Goal: Task Accomplishment & Management: Manage account settings

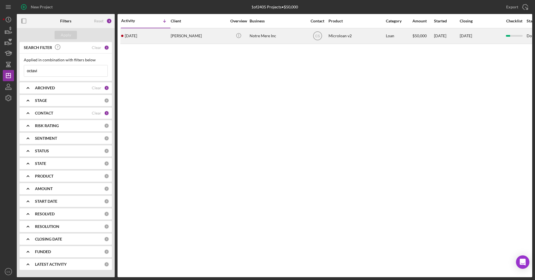
click at [188, 35] on div "[PERSON_NAME]" at bounding box center [199, 36] width 56 height 15
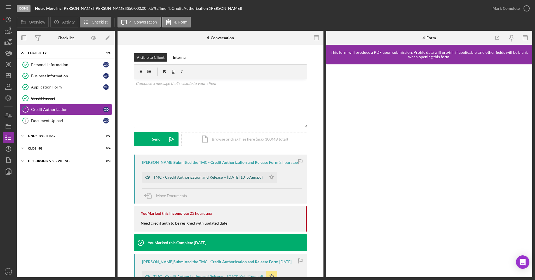
click at [185, 177] on div "TMC - Credit Authorization and Release -- [DATE] 10_57am.pdf" at bounding box center [208, 177] width 110 height 4
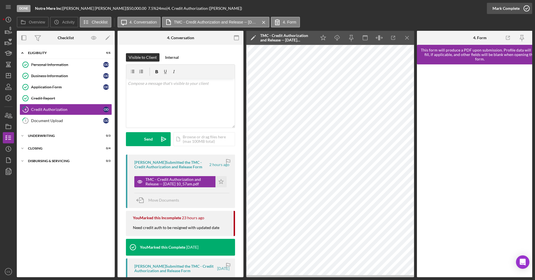
click at [495, 5] on div "Mark Complete" at bounding box center [505, 8] width 27 height 11
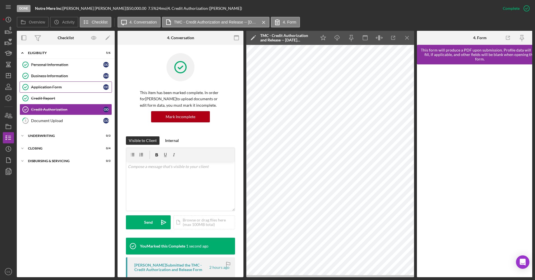
click at [63, 90] on link "Application Form Application Form O D" at bounding box center [66, 86] width 92 height 11
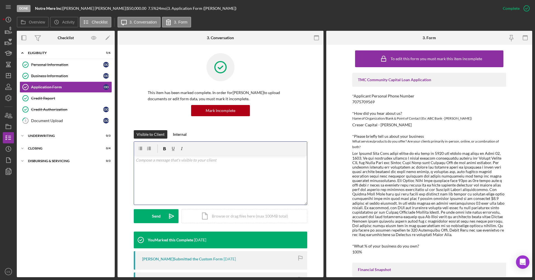
click at [227, 164] on div "v Color teal Color pink Remove color Add row above Add row below Add column bef…" at bounding box center [220, 180] width 173 height 49
drag, startPoint x: 222, startPoint y: 166, endPoint x: 220, endPoint y: 171, distance: 6.1
click at [220, 171] on div "v Color teal Color pink Remove color Add row above Add row below Add column bef…" at bounding box center [220, 180] width 173 height 49
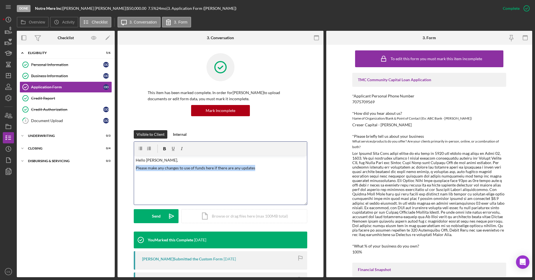
click at [220, 171] on div "v Color teal Color pink Remove color Add row above Add row below Add column bef…" at bounding box center [220, 180] width 173 height 49
click at [163, 175] on div "v Color teal Color pink Remove color Add row above Add row below Add column bef…" at bounding box center [220, 180] width 173 height 49
drag, startPoint x: 280, startPoint y: 173, endPoint x: 127, endPoint y: 167, distance: 152.6
click at [127, 167] on div "Visible to Client Internal v Color teal Color pink Remove color Add row above A…" at bounding box center [220, 180] width 189 height 101
click at [241, 173] on div "v Color teal Color pink Remove color Add row above Add row below Add column bef…" at bounding box center [220, 180] width 173 height 49
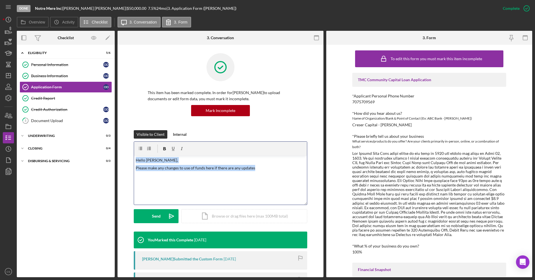
drag, startPoint x: 262, startPoint y: 175, endPoint x: 135, endPoint y: 161, distance: 128.1
click at [135, 161] on div "v Color teal Color pink Remove color Add row above Add row below Add column bef…" at bounding box center [220, 180] width 173 height 49
copy div "Hello [PERSON_NAME], Please make any changes to use of funds here if there are …"
click at [230, 109] on div "Mark Incomplete" at bounding box center [221, 110] width 30 height 11
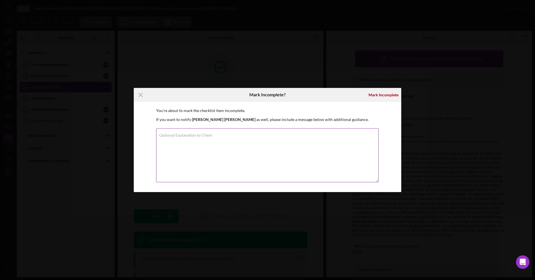
click at [229, 144] on textarea "Optional Explanation to Client" at bounding box center [267, 155] width 222 height 54
paste textarea "Hello [PERSON_NAME], Please make any changes to use of funds here if there are …"
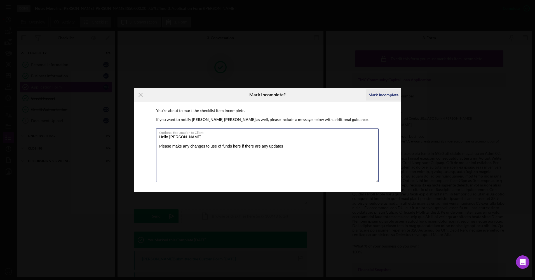
type textarea "Hello [PERSON_NAME], Please make any changes to use of funds here if there are …"
click at [378, 96] on div "Mark Incomplete" at bounding box center [383, 94] width 30 height 11
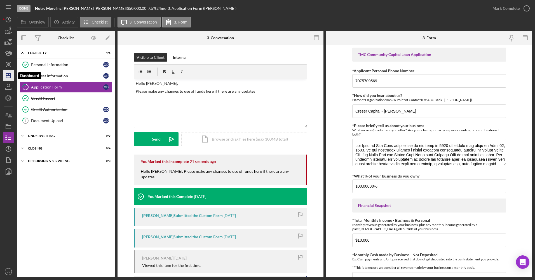
click at [7, 79] on icon "Icon/Dashboard" at bounding box center [8, 76] width 14 height 14
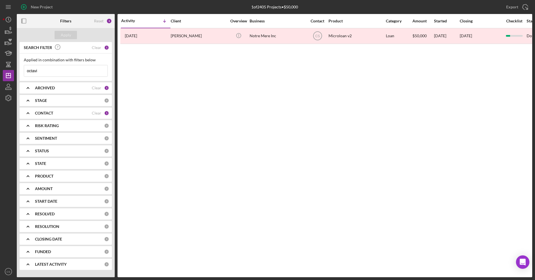
click at [500, 85] on div "Activity Icon/Table Sort Arrow Client Overview Business Contact Product Categor…" at bounding box center [324, 145] width 415 height 263
